Goal: Check status: Check status

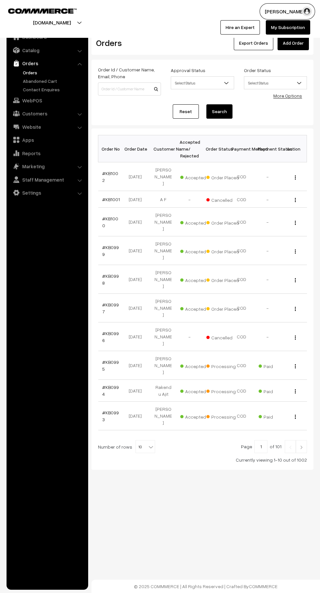
click at [103, 273] on link "#KB0998" at bounding box center [110, 279] width 17 height 12
click at [106, 245] on link "#KB0999" at bounding box center [110, 251] width 17 height 12
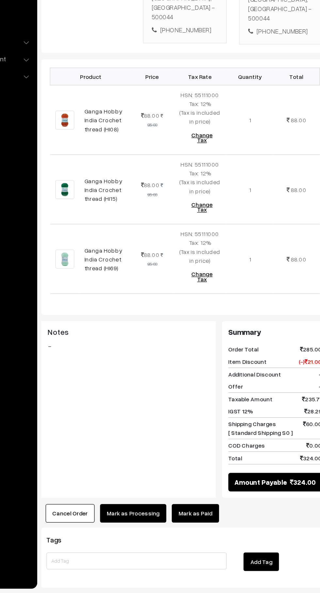
scroll to position [84, 0]
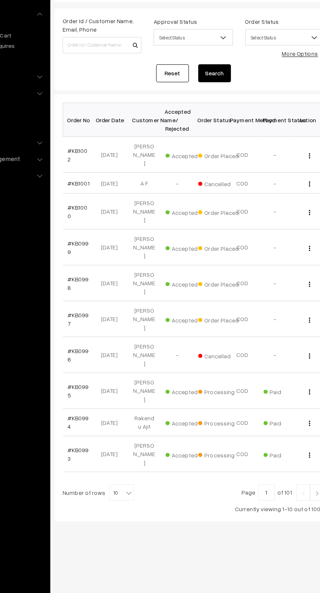
click at [116, 218] on link "#KB1000" at bounding box center [110, 222] width 16 height 12
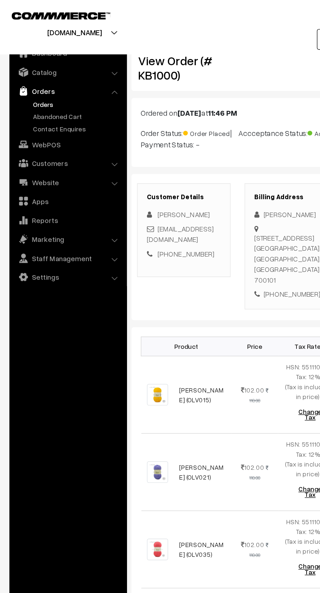
click at [50, 82] on link "Abandoned Cart" at bounding box center [53, 81] width 65 height 7
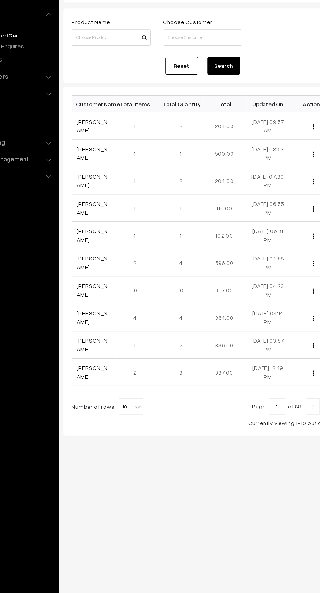
click at [283, 232] on td "View" at bounding box center [289, 241] width 35 height 22
